Goal: Transaction & Acquisition: Purchase product/service

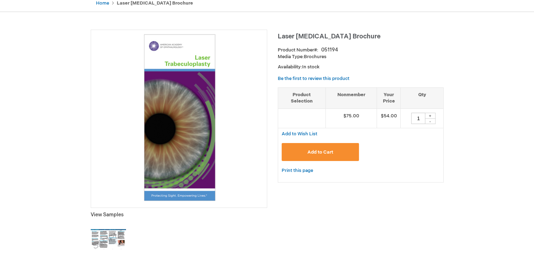
scroll to position [71, 0]
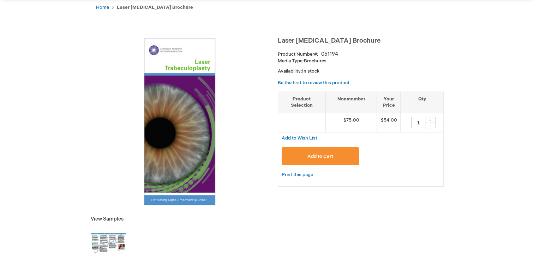
click at [116, 235] on img at bounding box center [108, 244] width 35 height 35
click at [323, 156] on span "Add to Cart" at bounding box center [320, 157] width 26 height 6
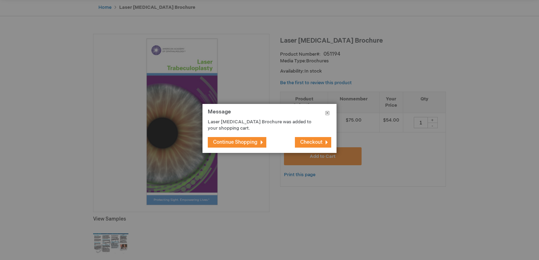
click at [327, 113] on button "Close" at bounding box center [327, 114] width 18 height 21
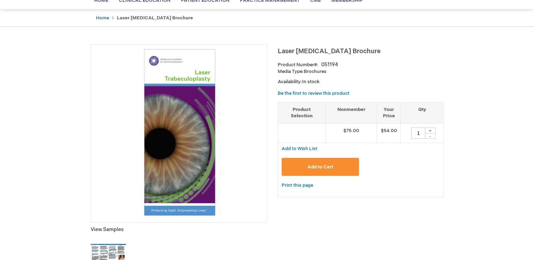
scroll to position [0, 0]
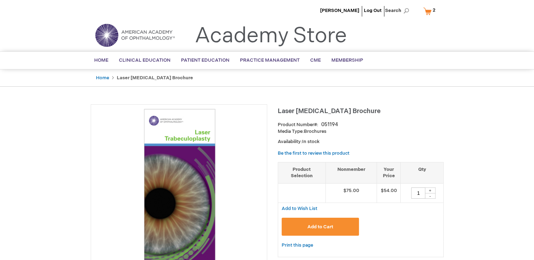
drag, startPoint x: 424, startPoint y: 17, endPoint x: 427, endPoint y: 12, distance: 5.9
click at [423, 17] on ul "[PERSON_NAME] Log Out Search" at bounding box center [266, 12] width 363 height 25
click at [427, 12] on link "My Cart 2 2 items" at bounding box center [431, 11] width 18 height 12
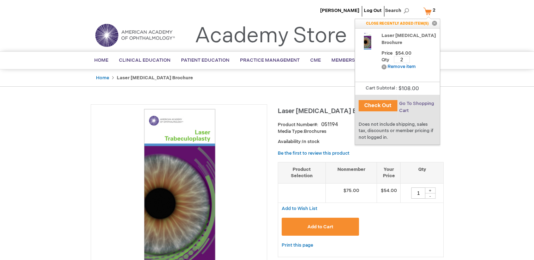
click at [413, 102] on span "Go To Shopping Cart" at bounding box center [416, 107] width 35 height 13
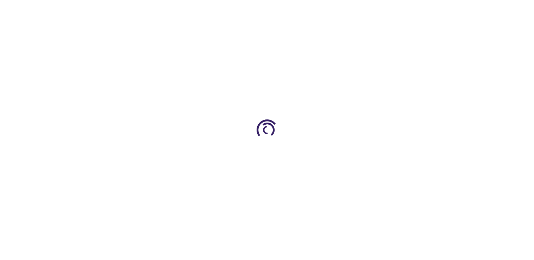
select select "US"
select select "18"
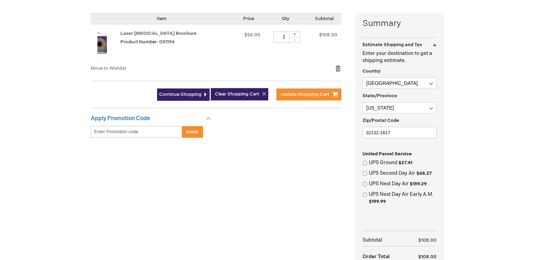
scroll to position [176, 0]
